Goal: Browse casually

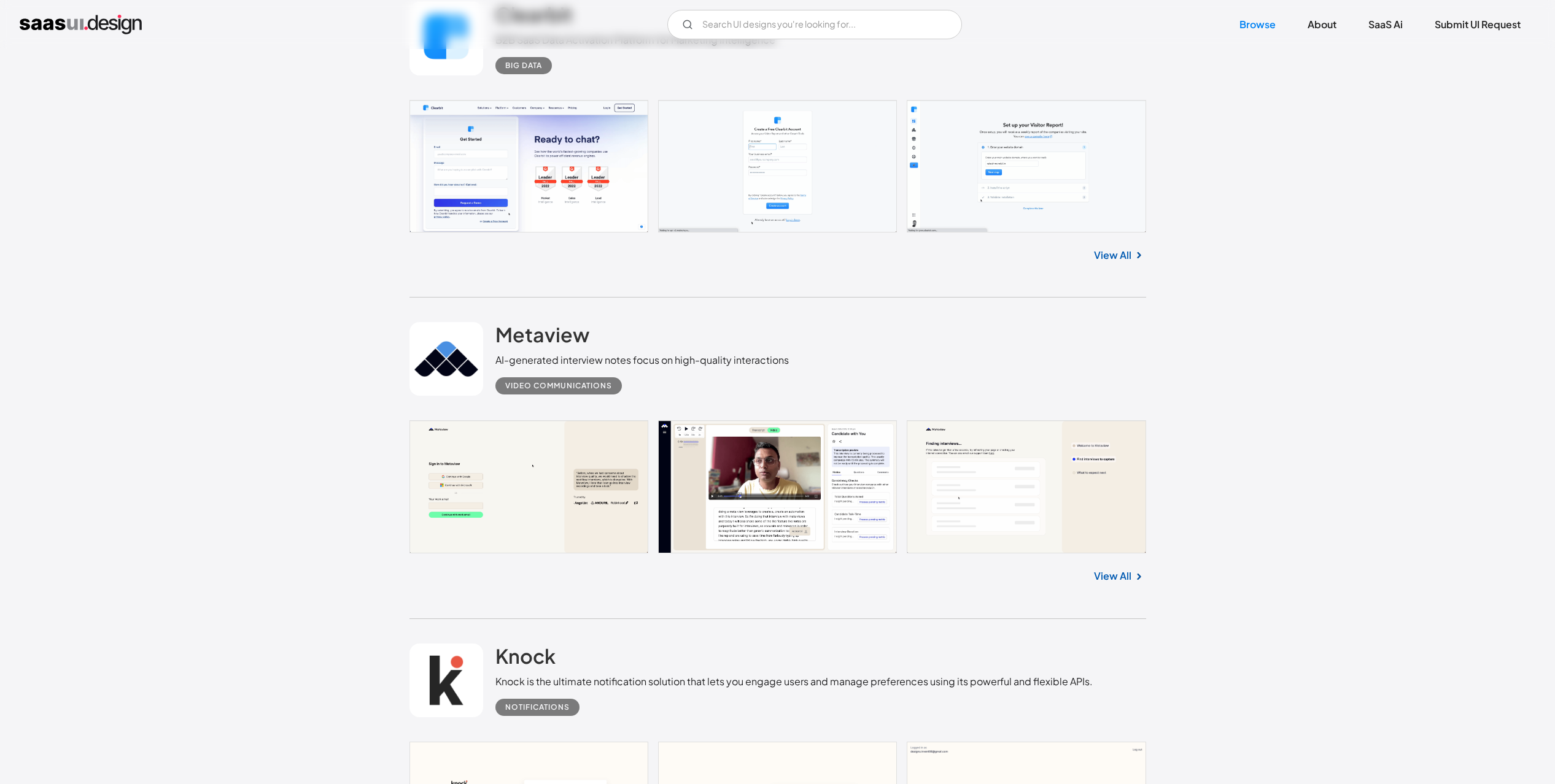
scroll to position [773, 0]
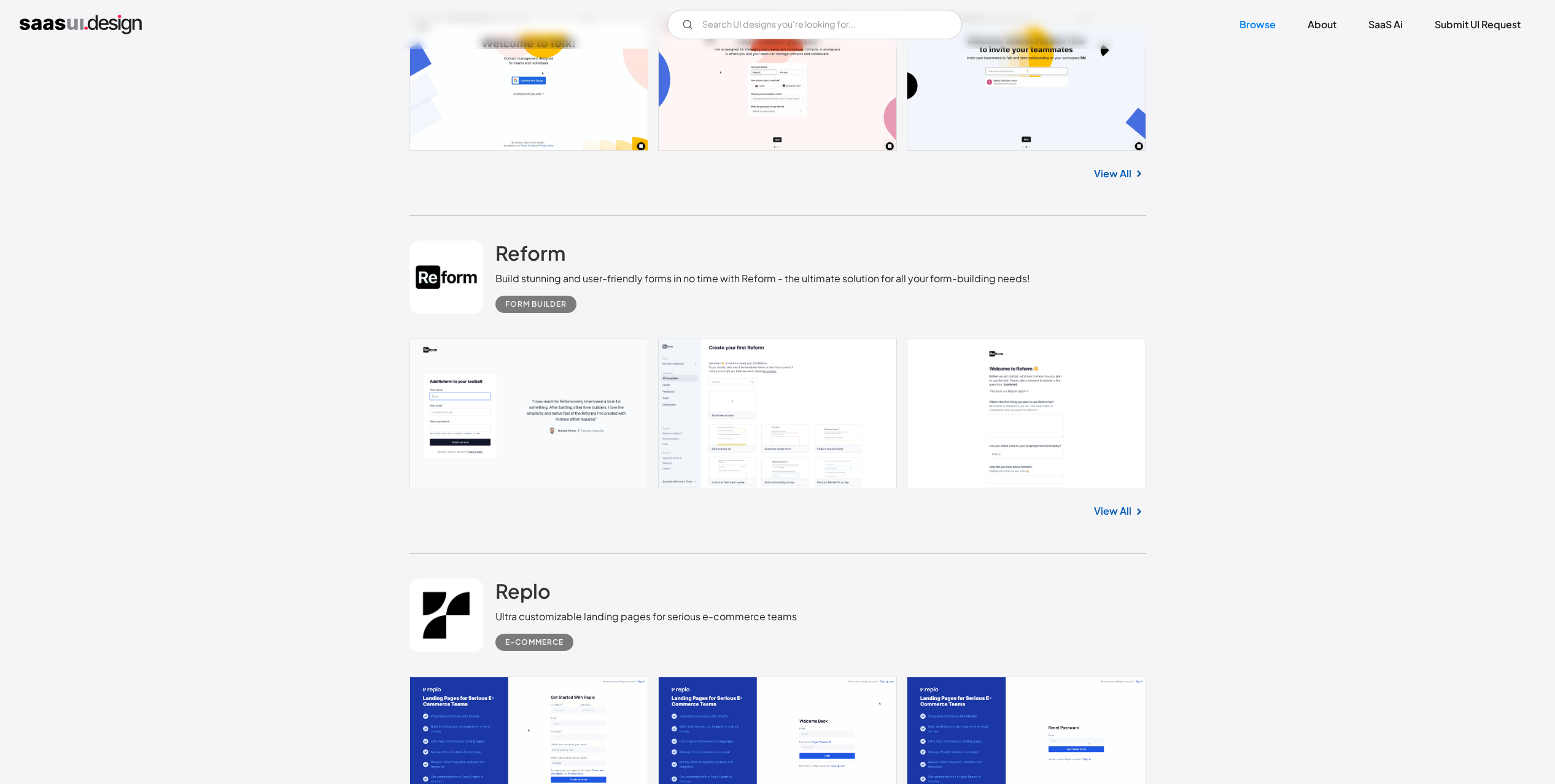
scroll to position [4307, 0]
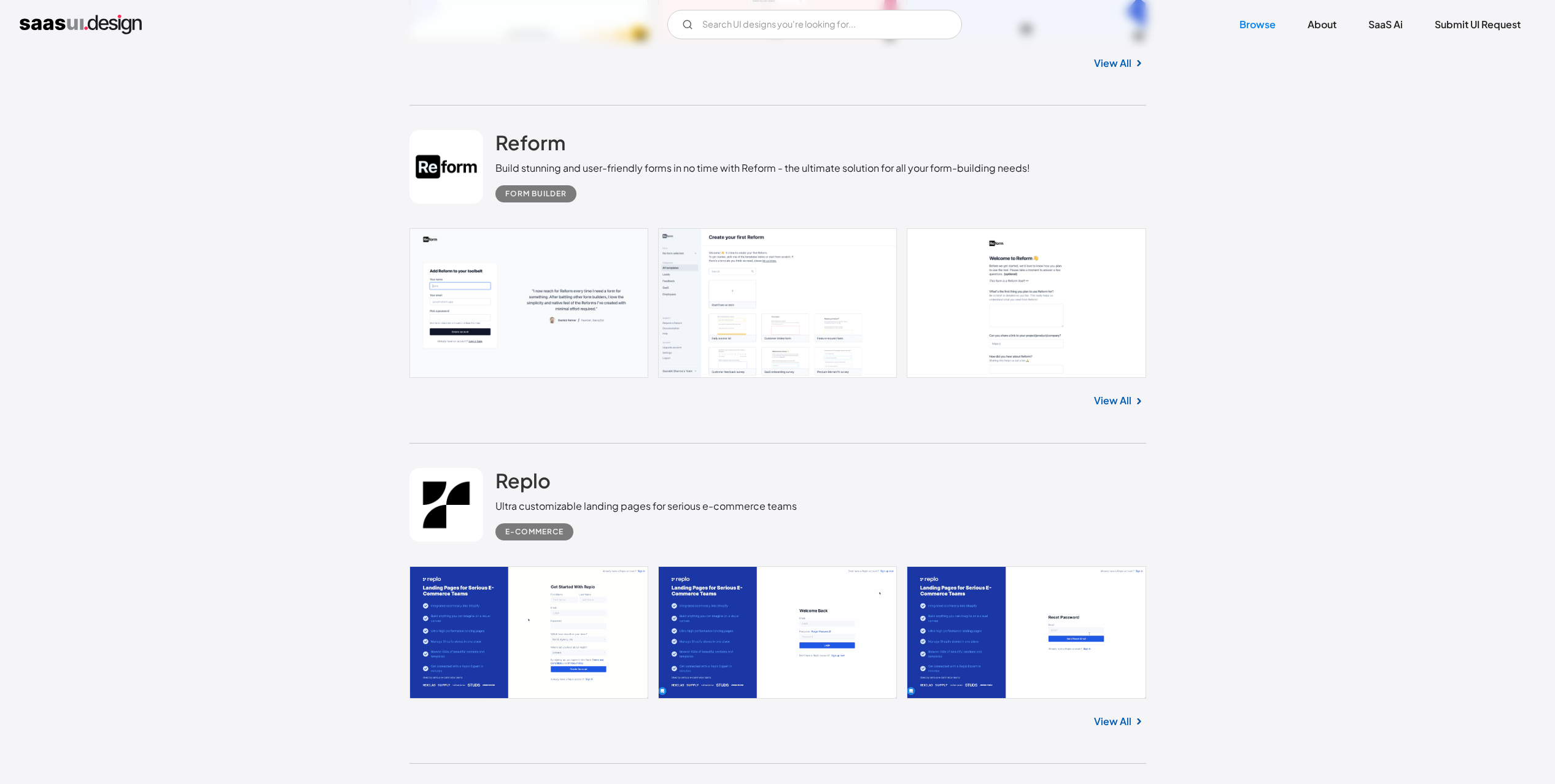
click at [775, 305] on link at bounding box center [778, 303] width 737 height 150
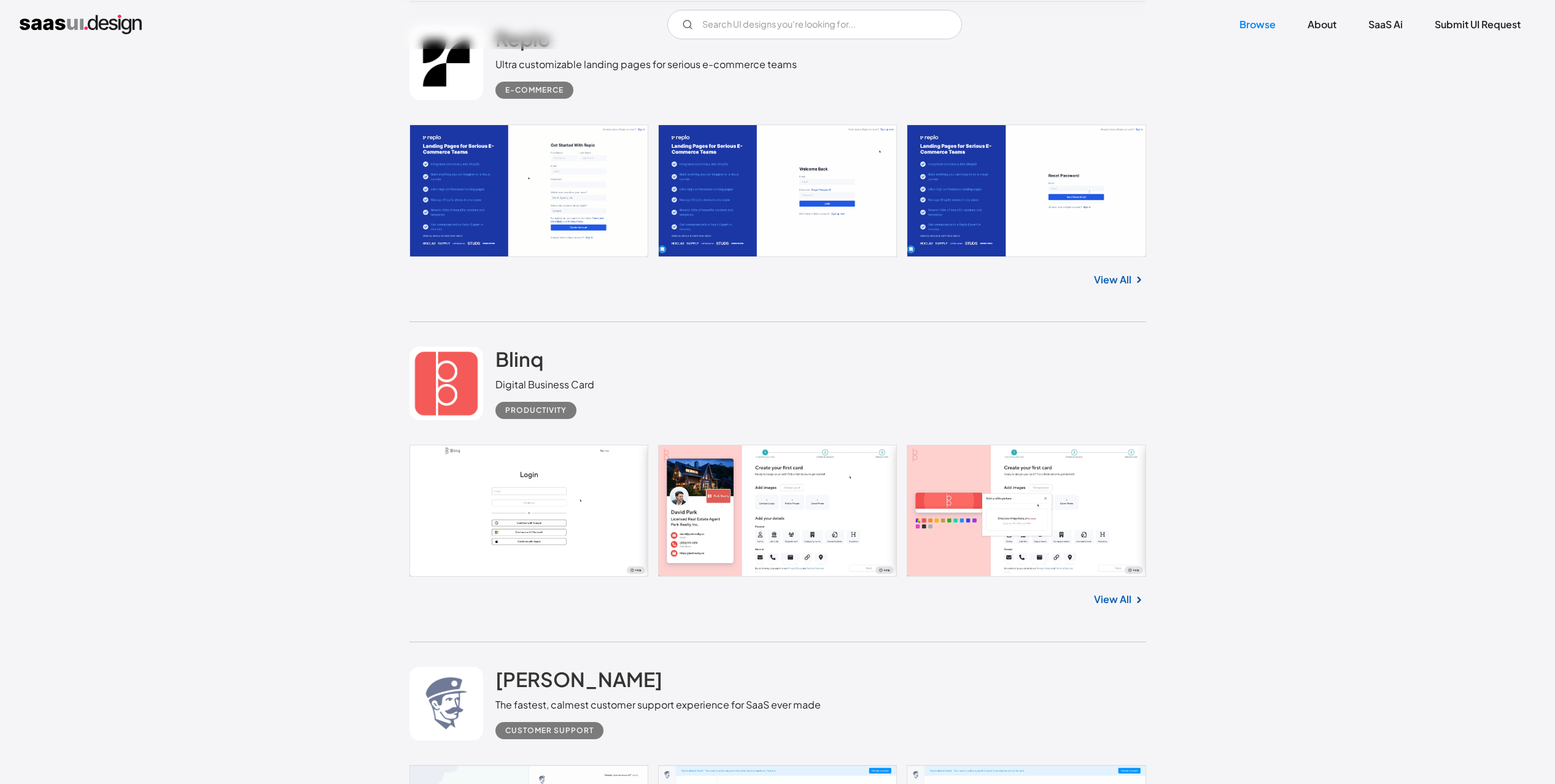
click at [864, 501] on link at bounding box center [778, 510] width 737 height 131
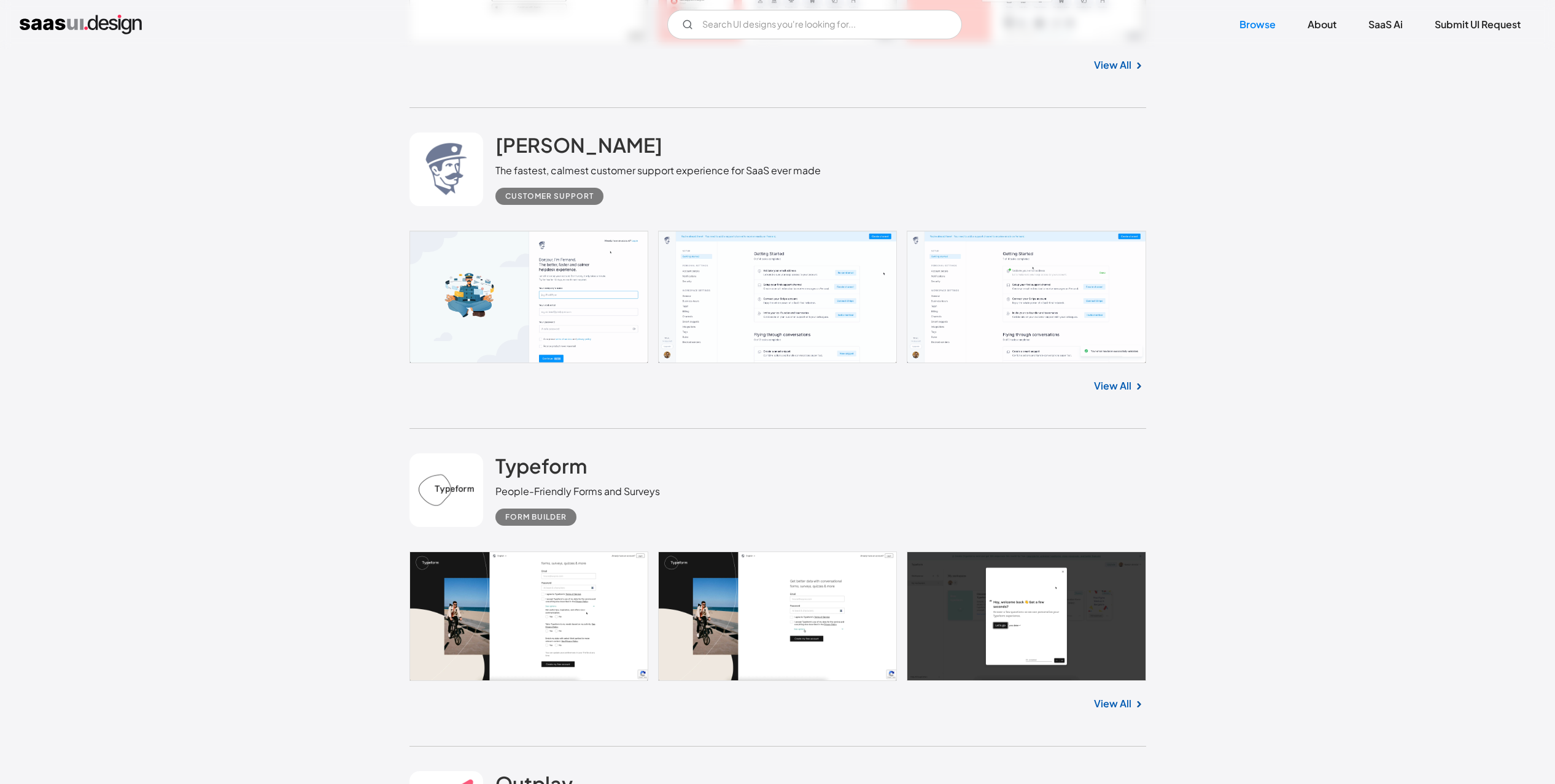
scroll to position [5412, 0]
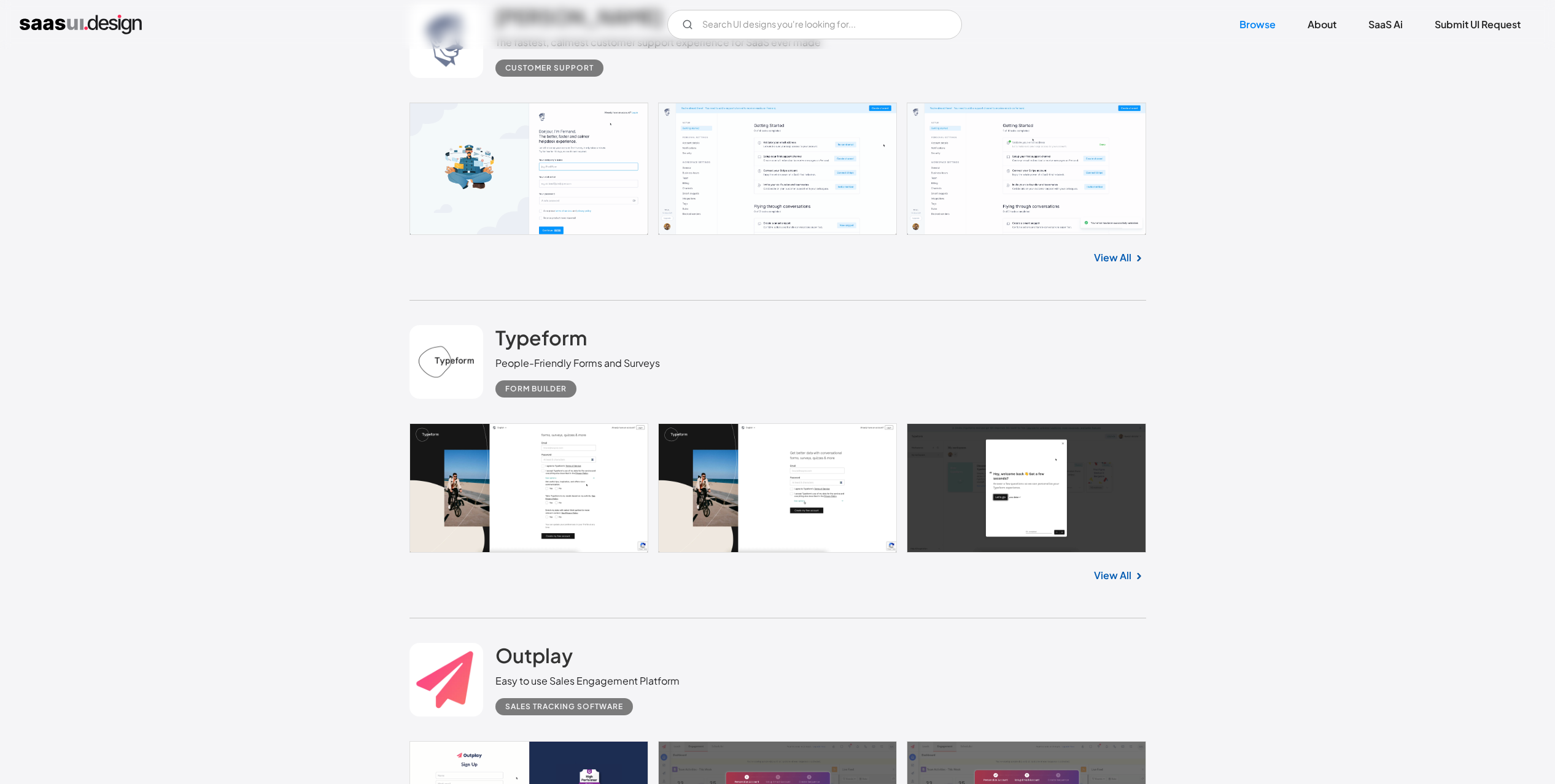
click at [823, 503] on link at bounding box center [778, 488] width 737 height 129
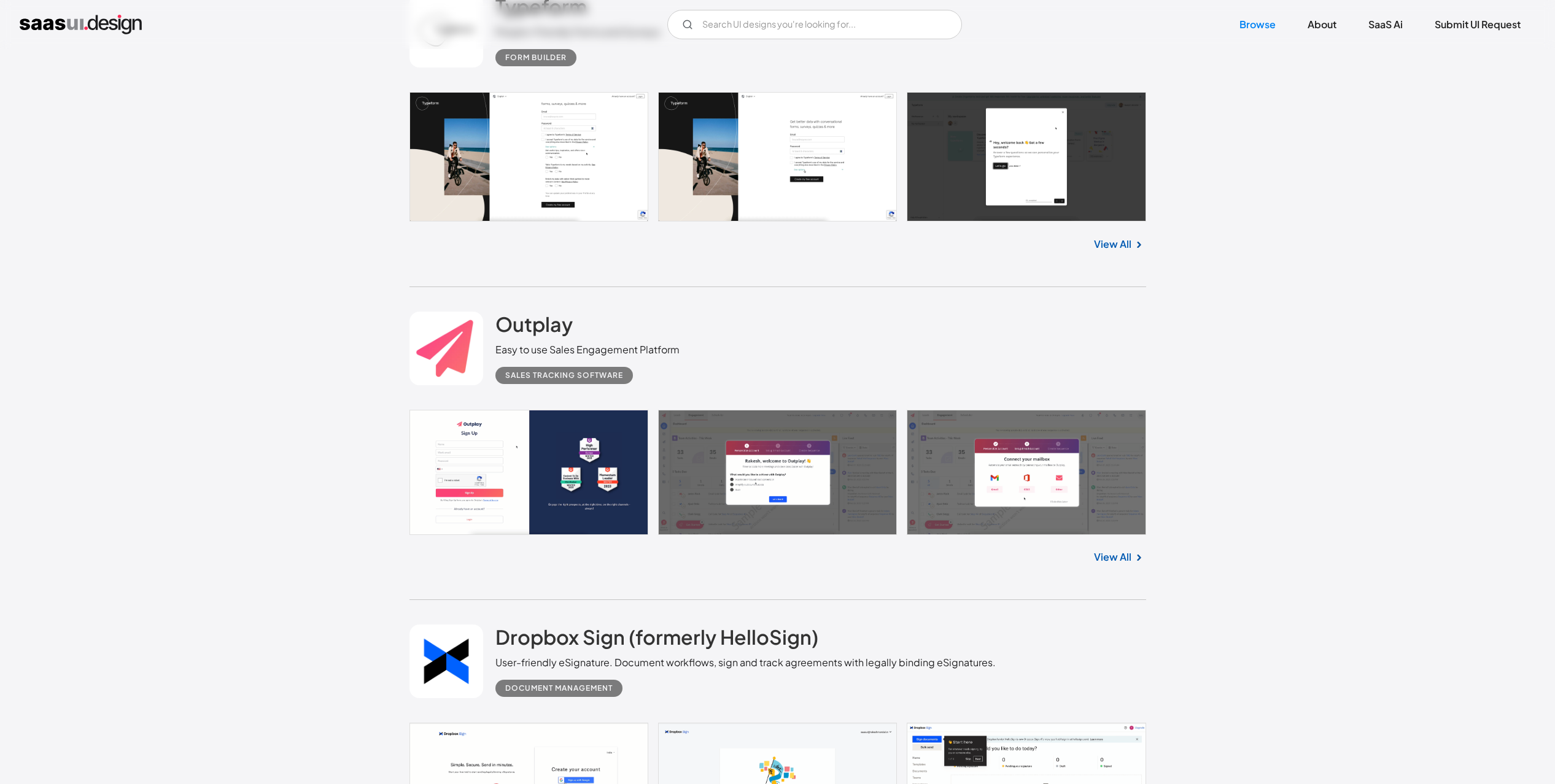
scroll to position [6075, 0]
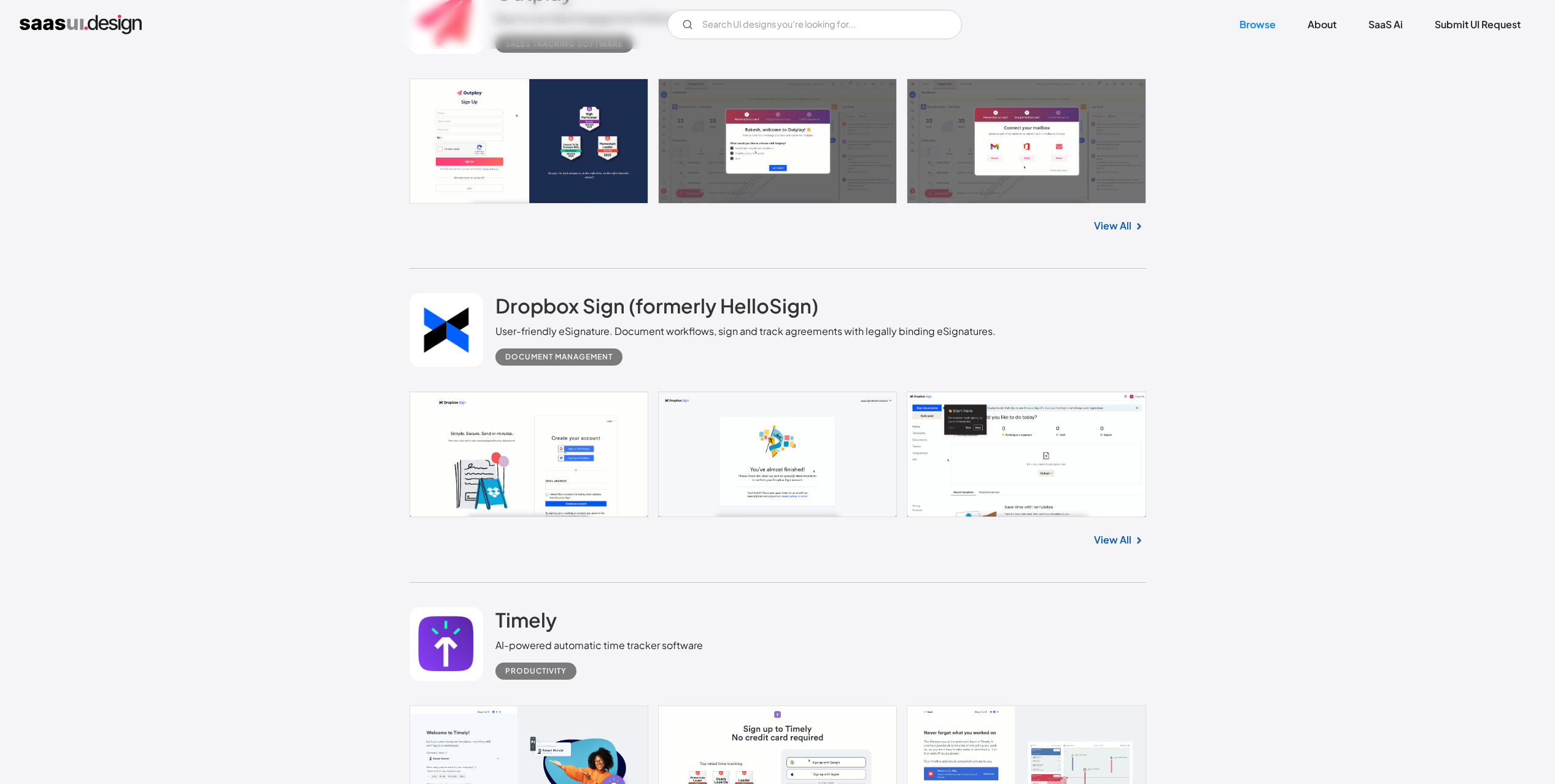
click at [1019, 467] on link at bounding box center [778, 454] width 737 height 125
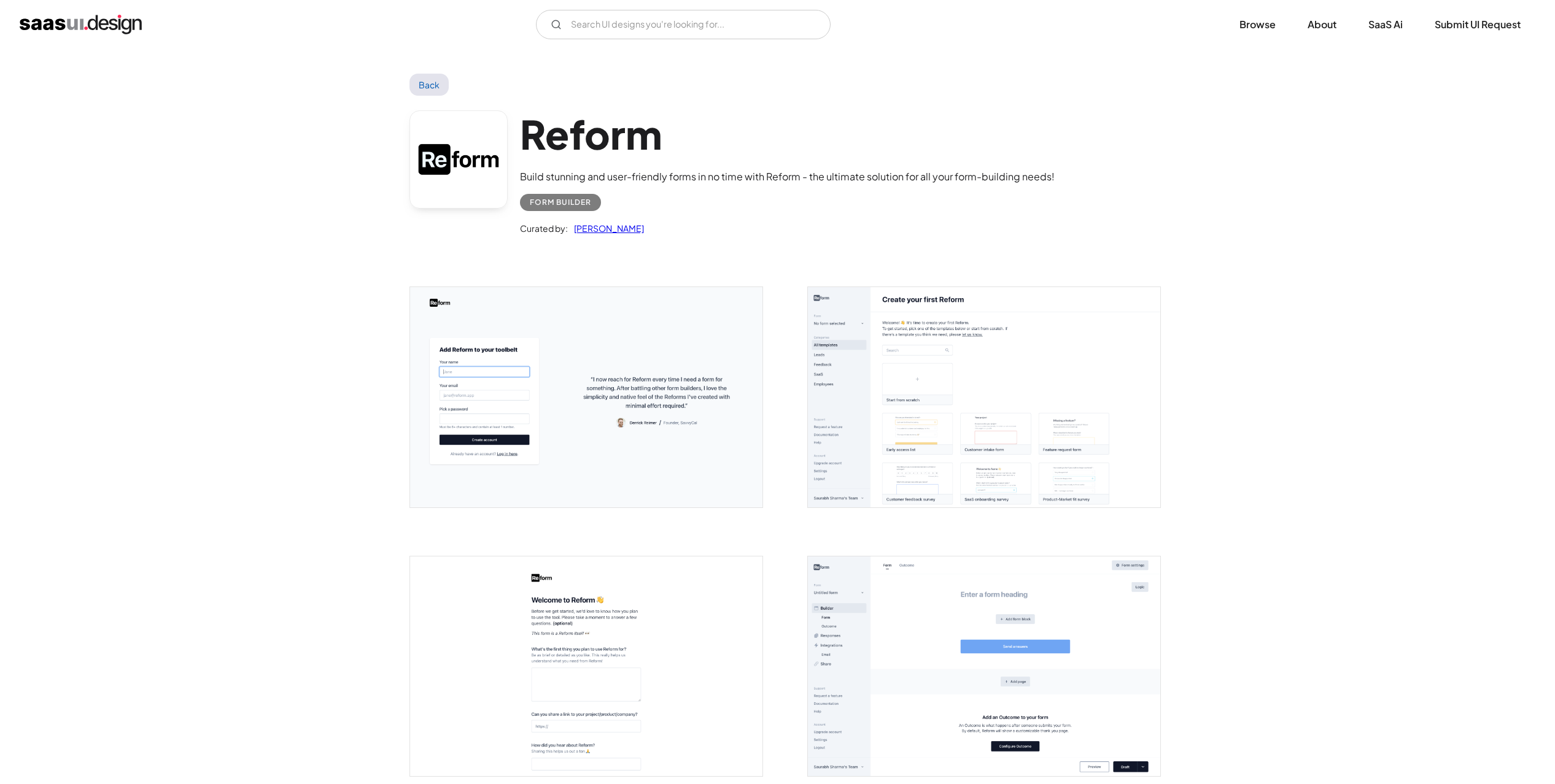
click at [992, 419] on img "open lightbox" at bounding box center [984, 397] width 352 height 220
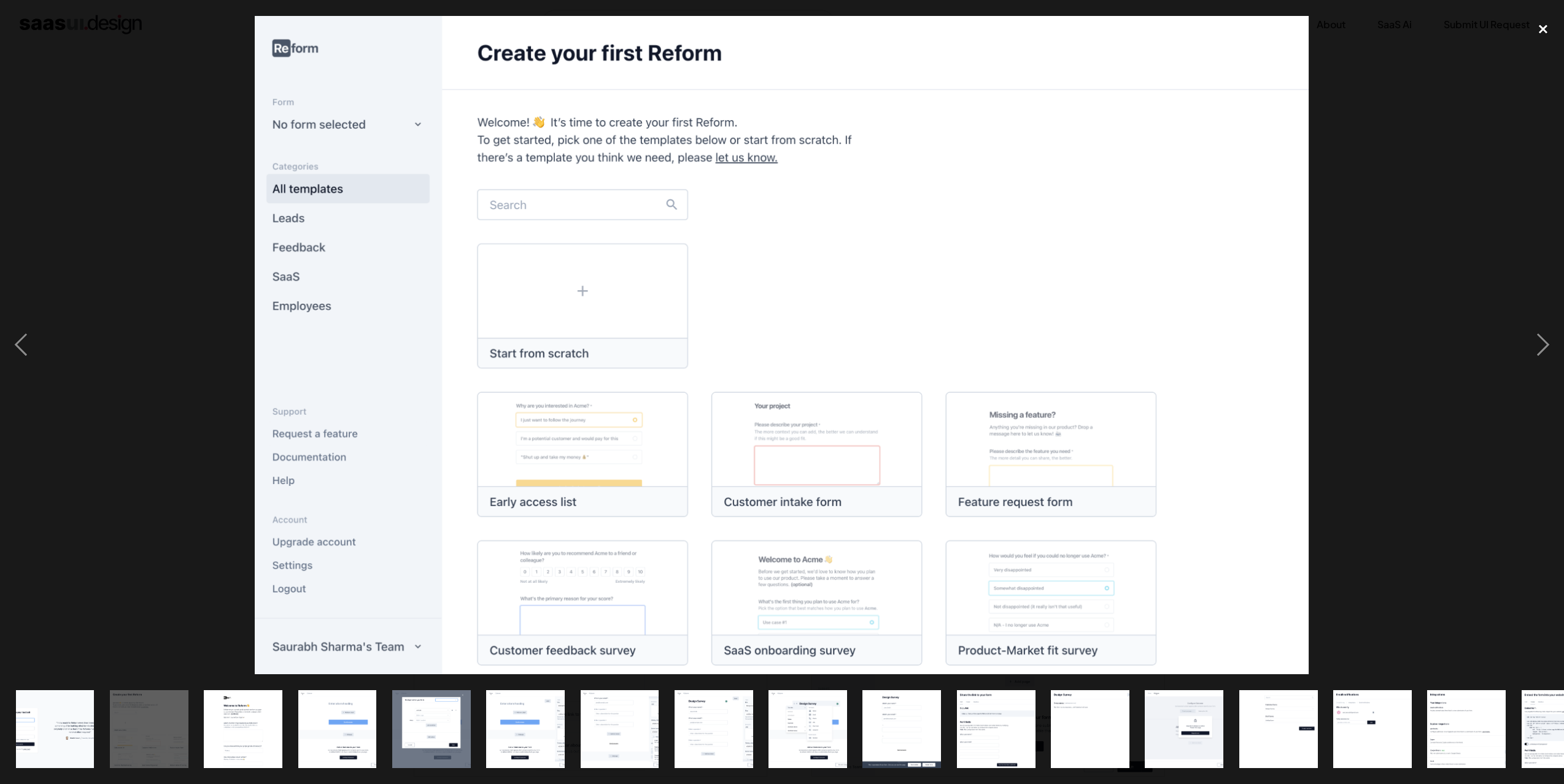
click at [1542, 34] on div "close lightbox" at bounding box center [1542, 29] width 42 height 27
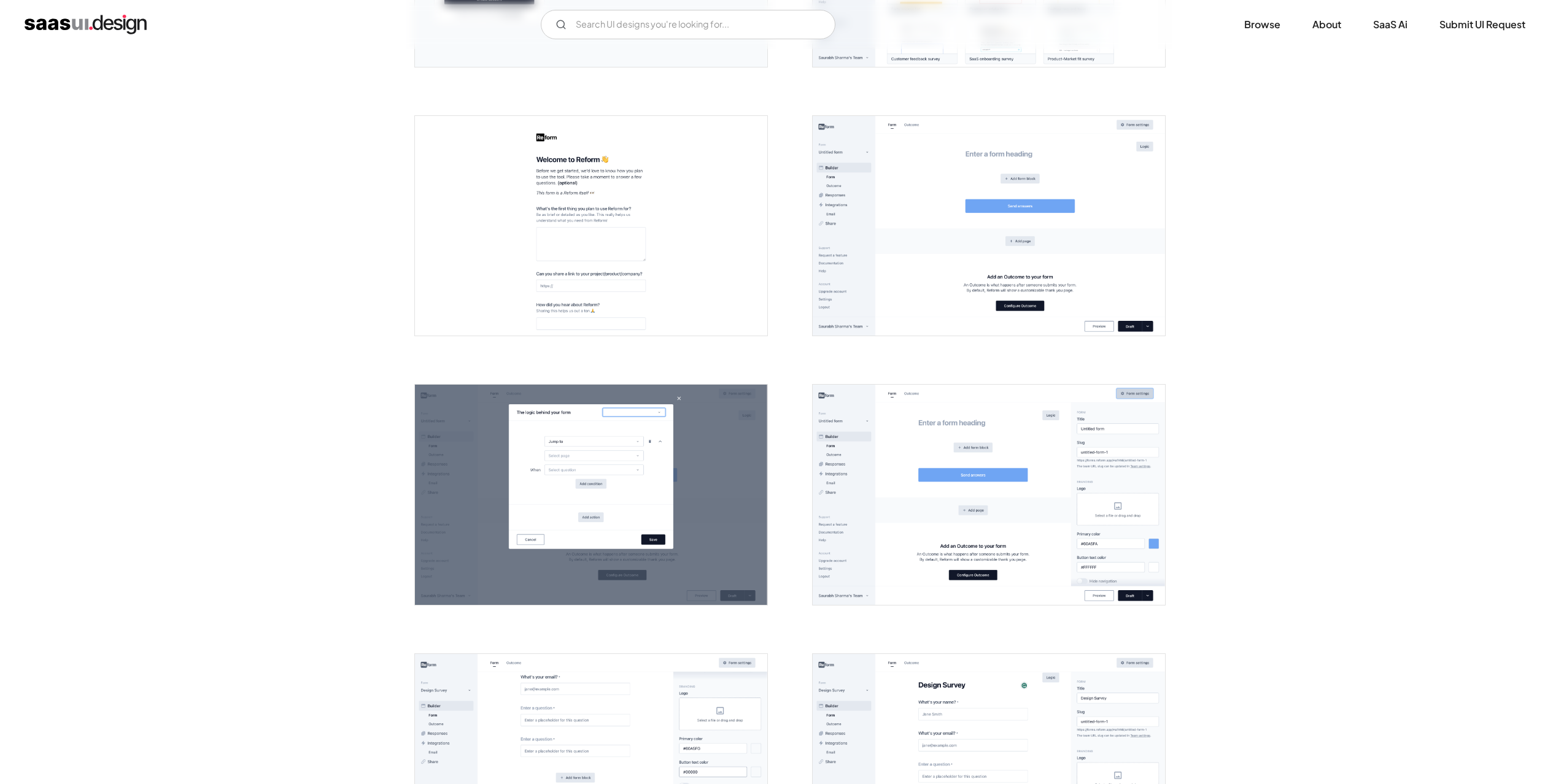
scroll to position [442, 0]
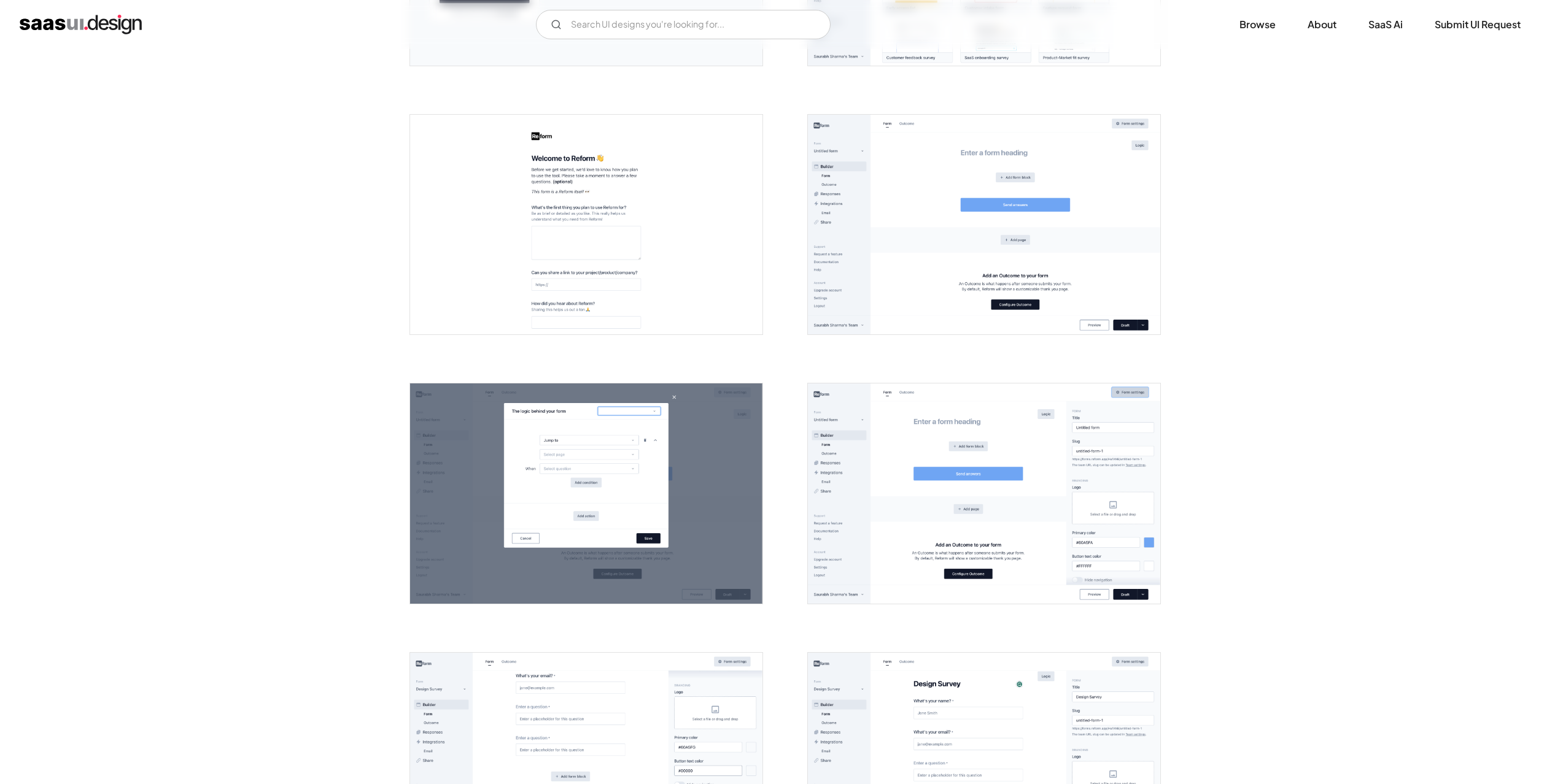
click at [1061, 492] on img "open lightbox" at bounding box center [984, 493] width 352 height 220
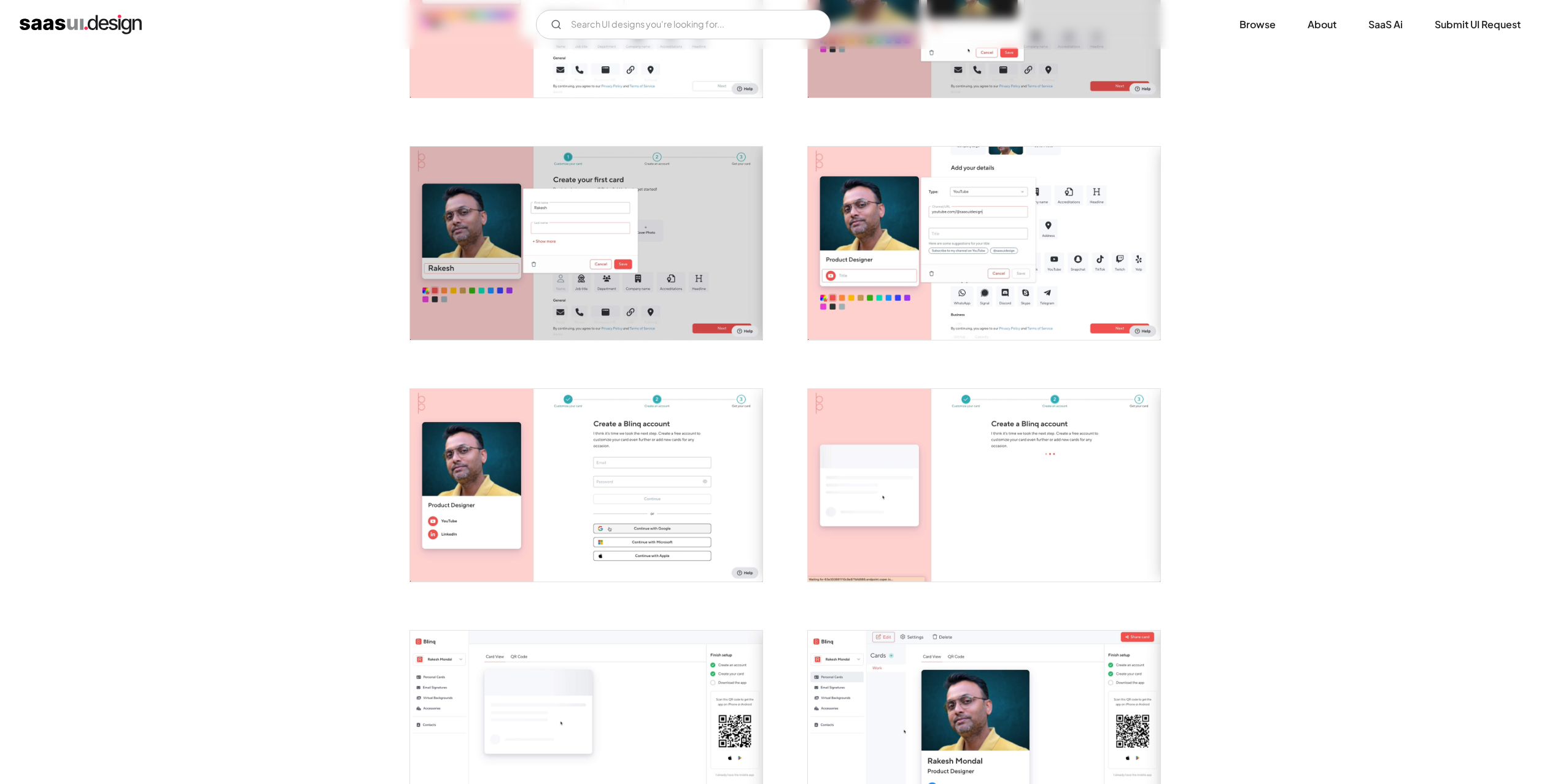
scroll to position [662, 0]
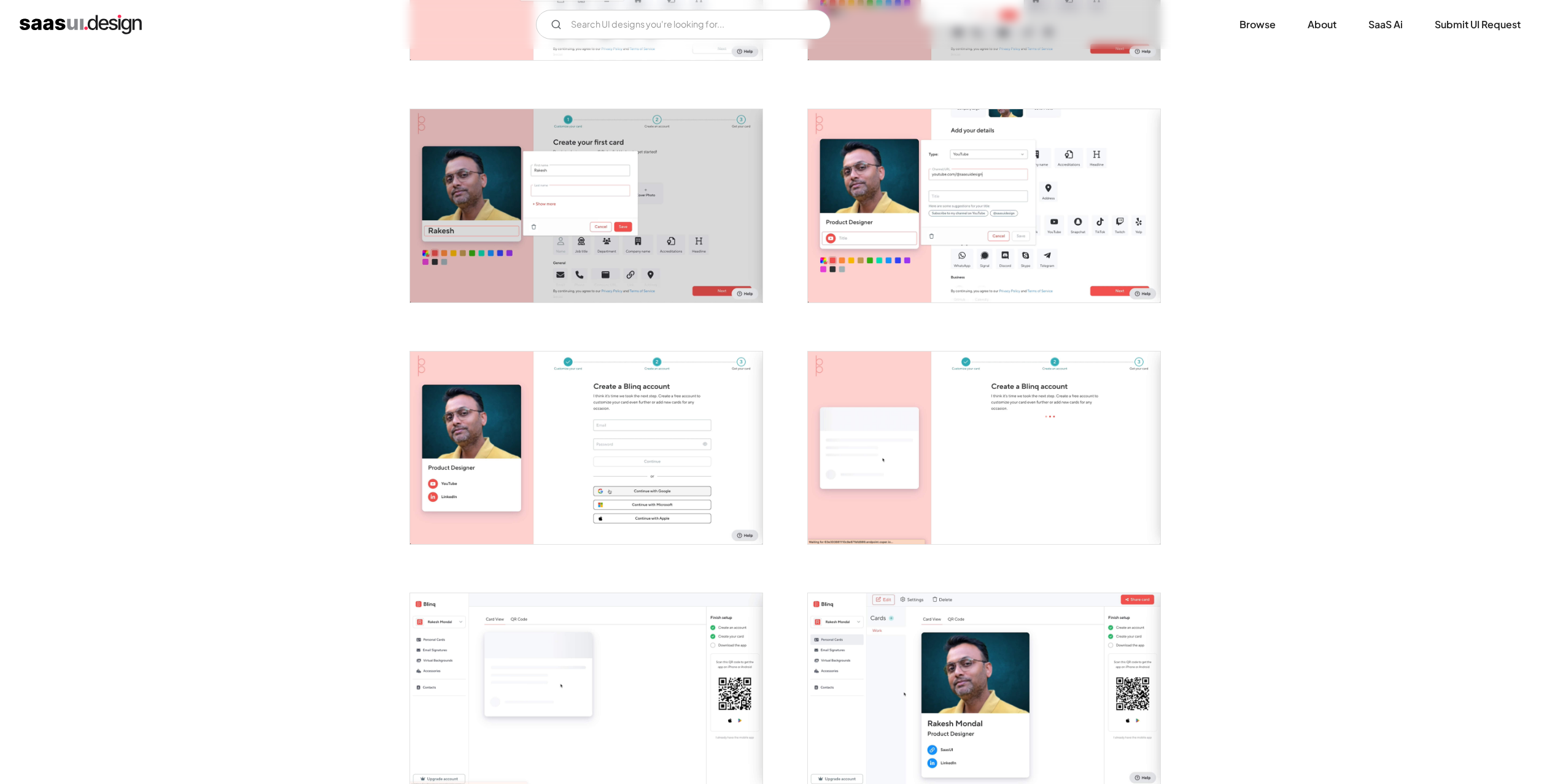
drag, startPoint x: 1292, startPoint y: 488, endPoint x: 1297, endPoint y: 483, distance: 7.1
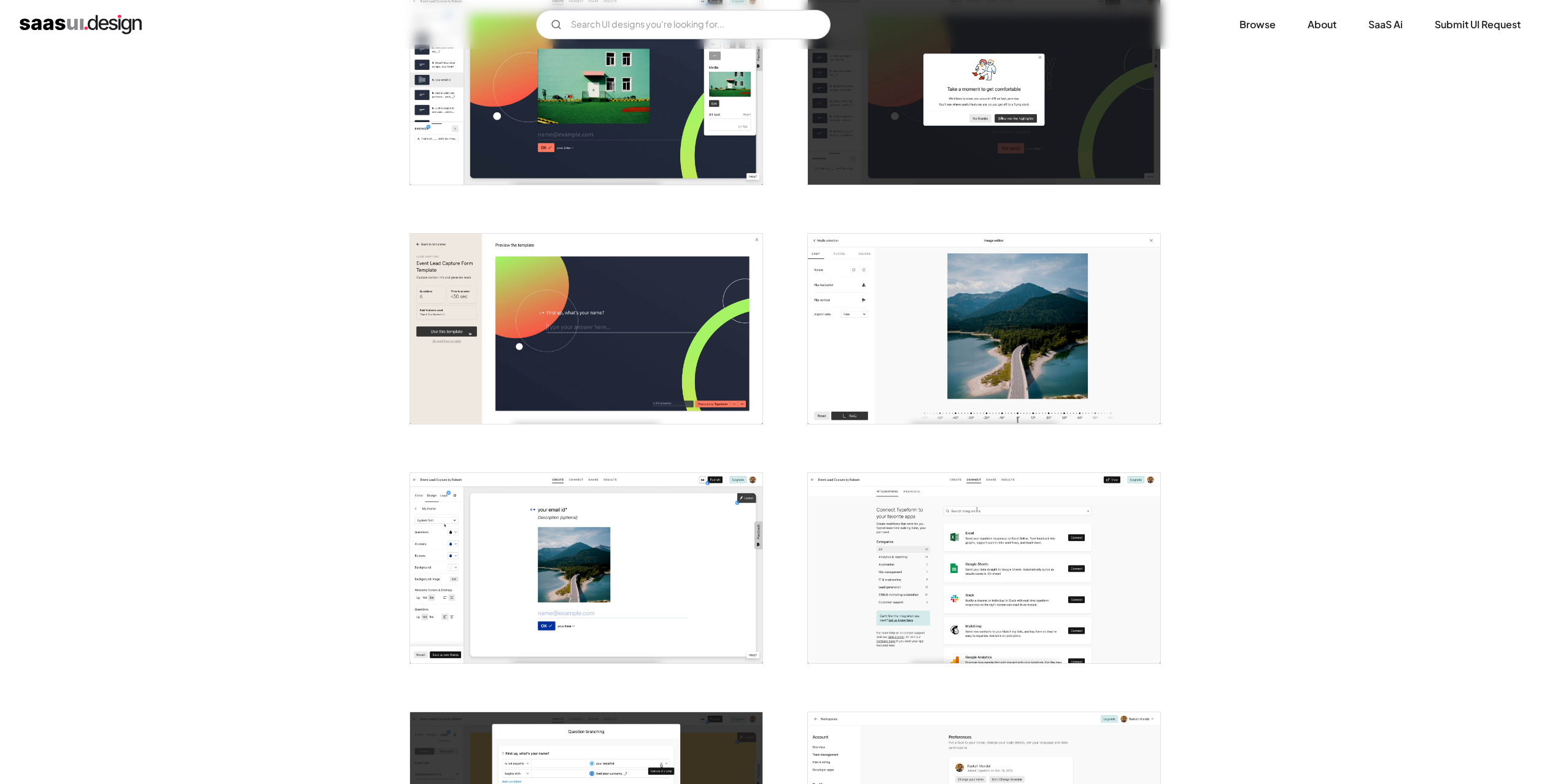
scroll to position [2209, 0]
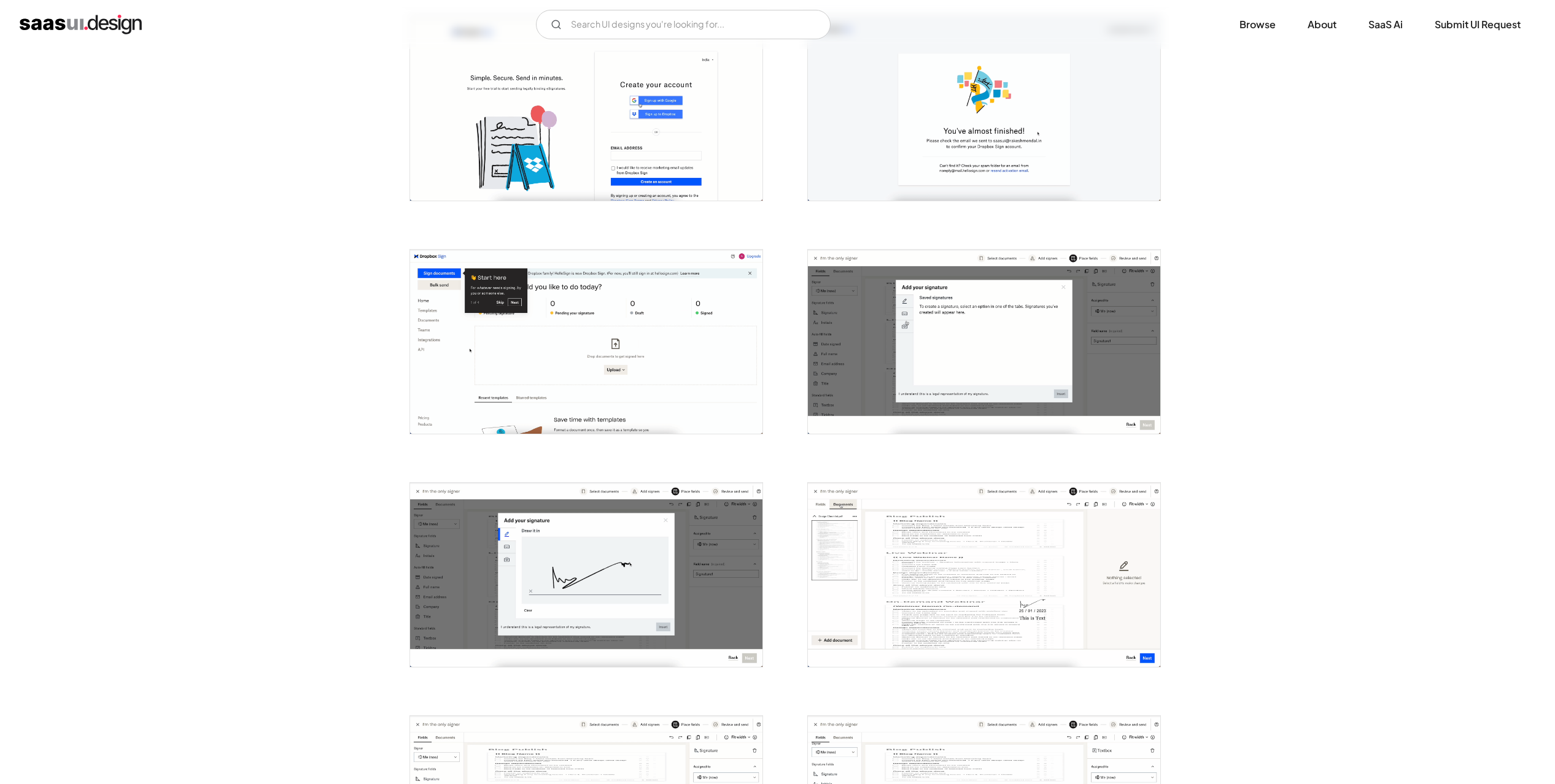
scroll to position [331, 0]
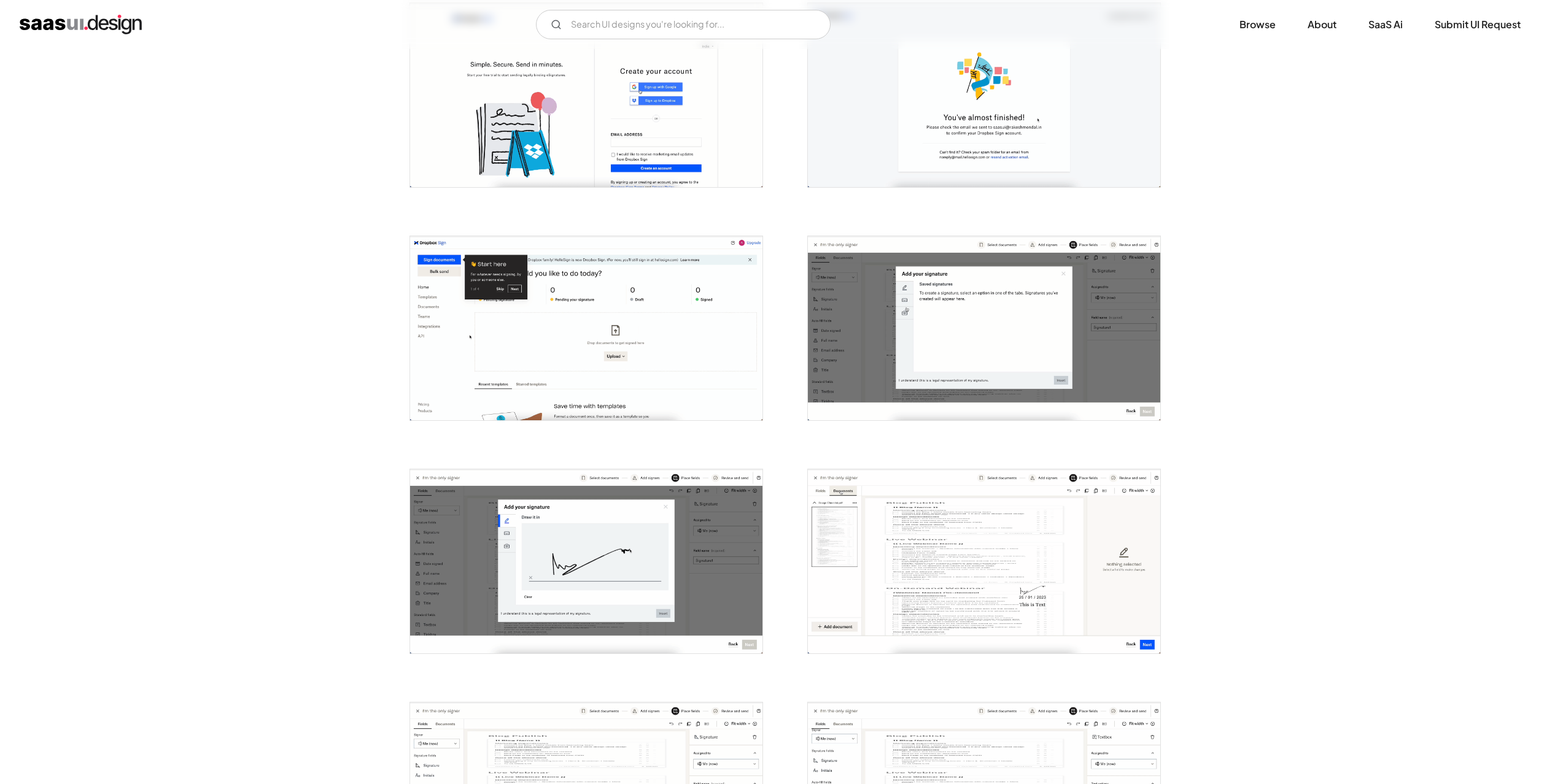
click at [704, 351] on img "open lightbox" at bounding box center [586, 328] width 352 height 184
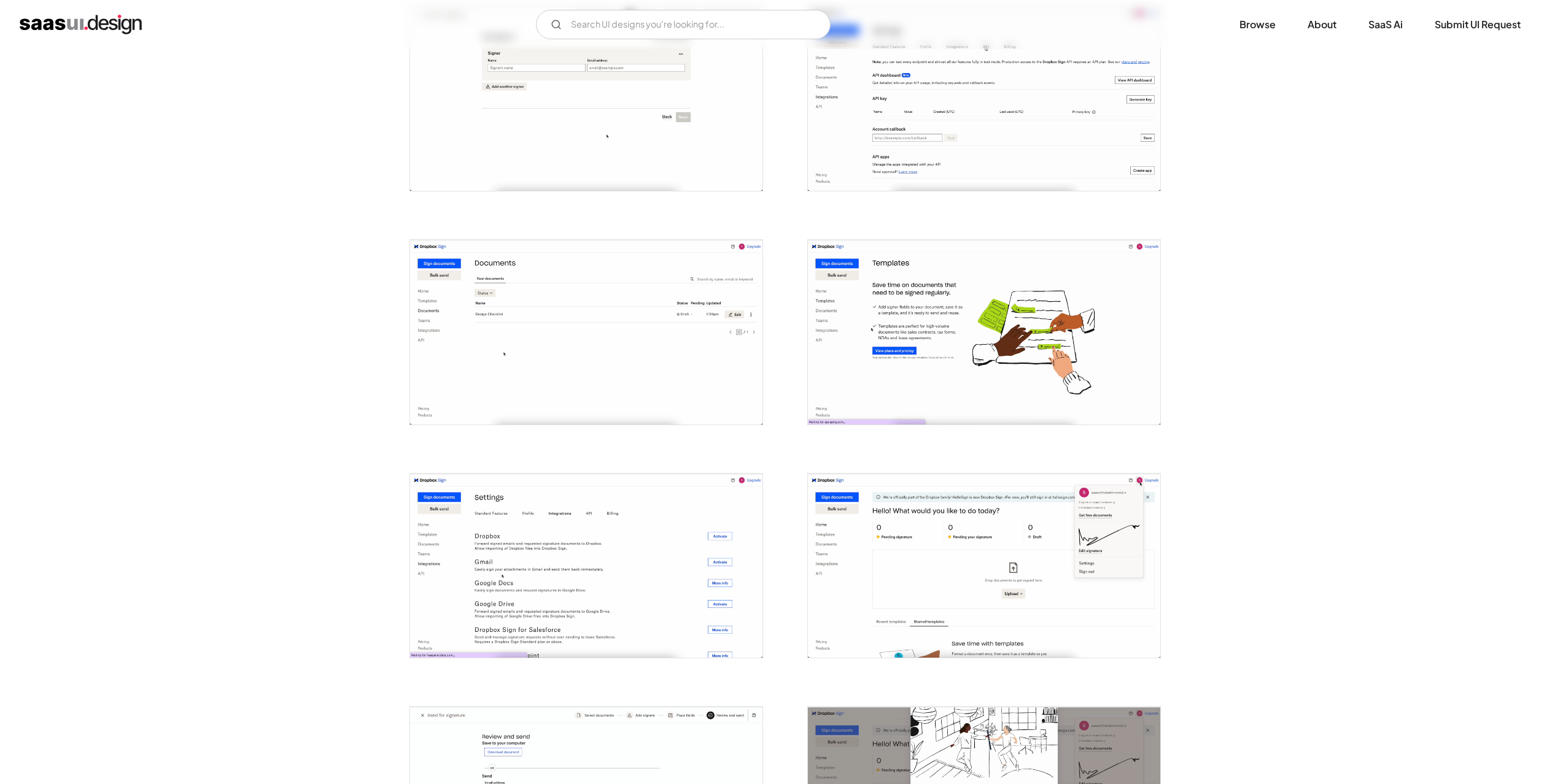
scroll to position [1546, 0]
